Goal: Information Seeking & Learning: Find specific fact

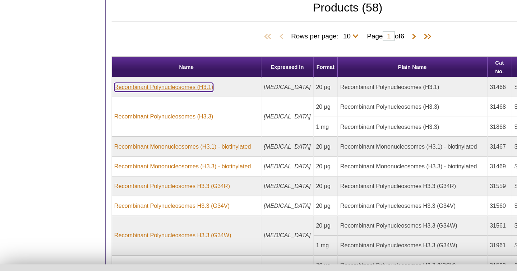
click at [125, 106] on link "Recombinant Polynucleosomes (H3.1)" at bounding box center [122, 109] width 74 height 6
click at [128, 106] on link "Recombinant Polynucleosomes (H3.1)" at bounding box center [122, 109] width 74 height 6
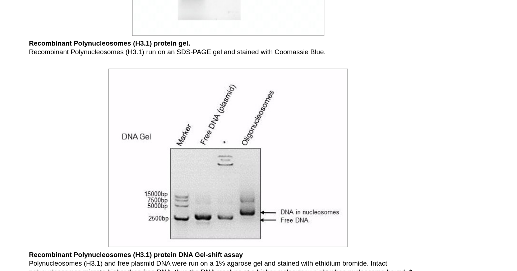
scroll to position [540, 0]
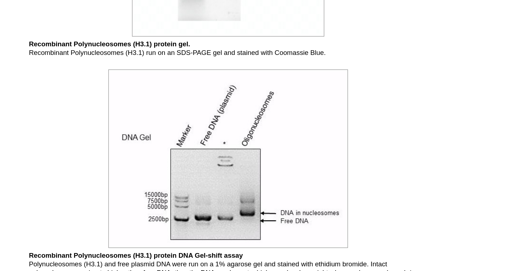
click at [102, 160] on div at bounding box center [226, 118] width 296 height 137
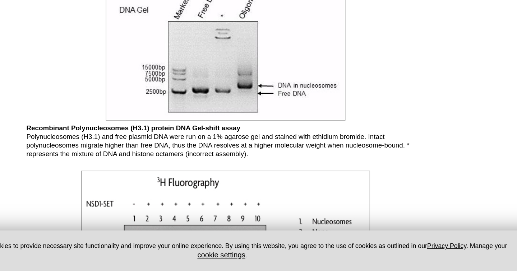
scroll to position [567, 0]
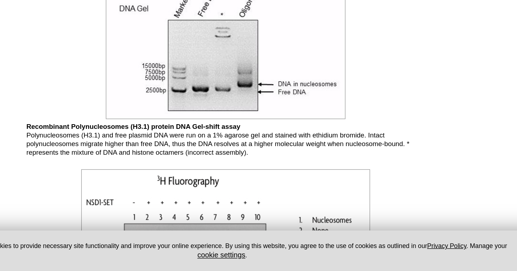
click at [106, 227] on div at bounding box center [226, 259] width 296 height 131
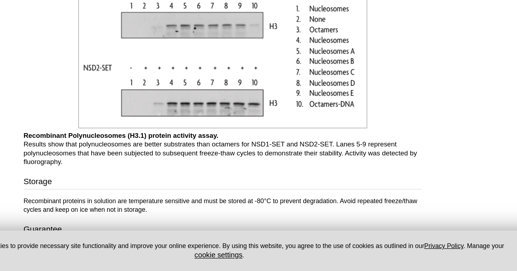
scroll to position [725, 0]
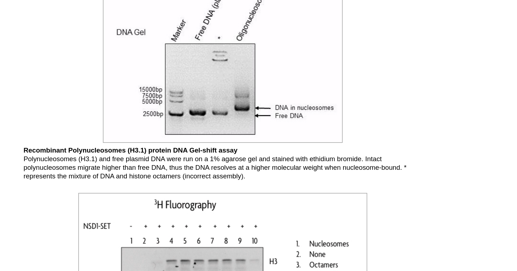
scroll to position [592, 0]
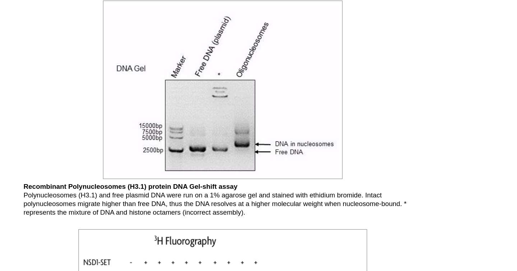
click at [196, 105] on img at bounding box center [226, 66] width 178 height 133
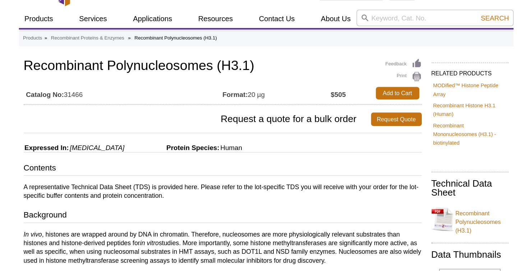
scroll to position [0, 0]
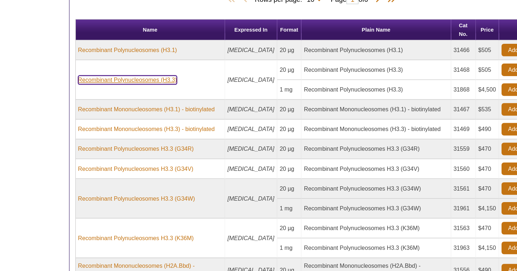
click at [123, 66] on link "Recombinant Polynucleosomes (H3.3)" at bounding box center [122, 64] width 74 height 6
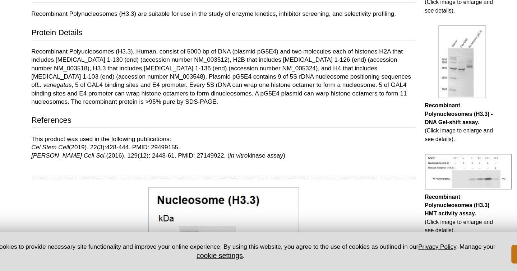
scroll to position [237, 0]
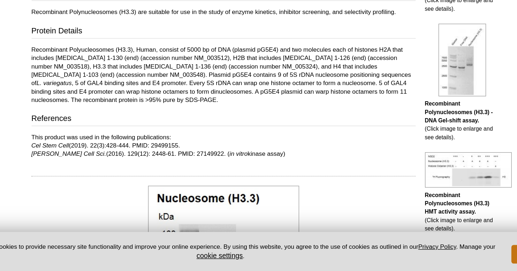
click at [178, 175] on p "This product was used in the following publications: Cel Stem Cell (2019). 22(3…" at bounding box center [226, 174] width 296 height 19
copy p "29499155"
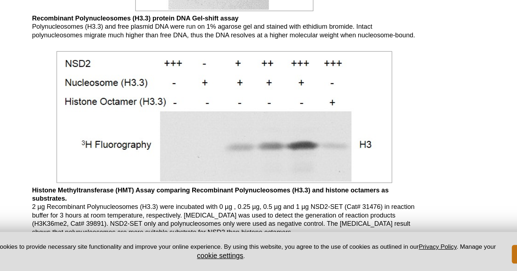
scroll to position [792, 0]
